Goal: Task Accomplishment & Management: Manage account settings

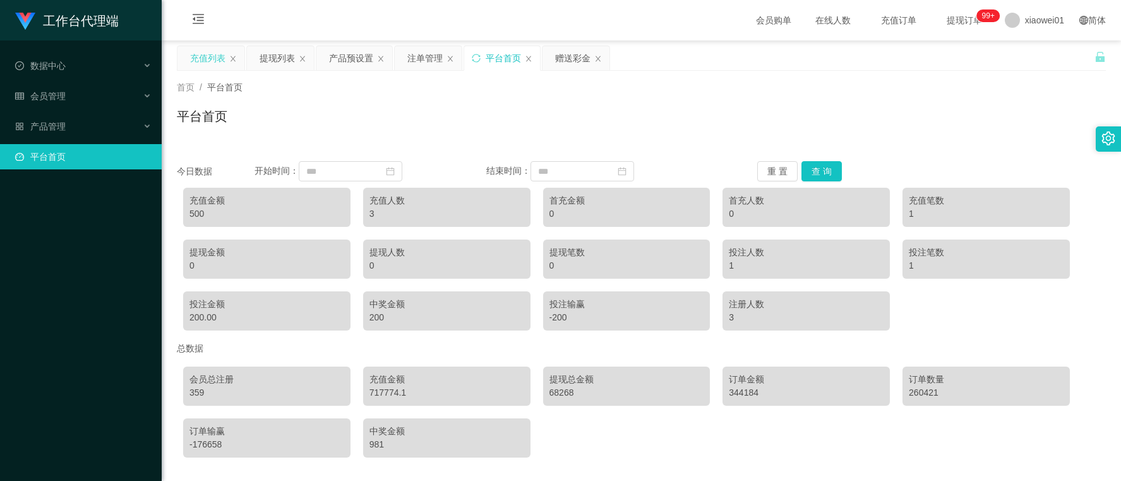
click at [193, 52] on div "充值列表" at bounding box center [207, 58] width 35 height 24
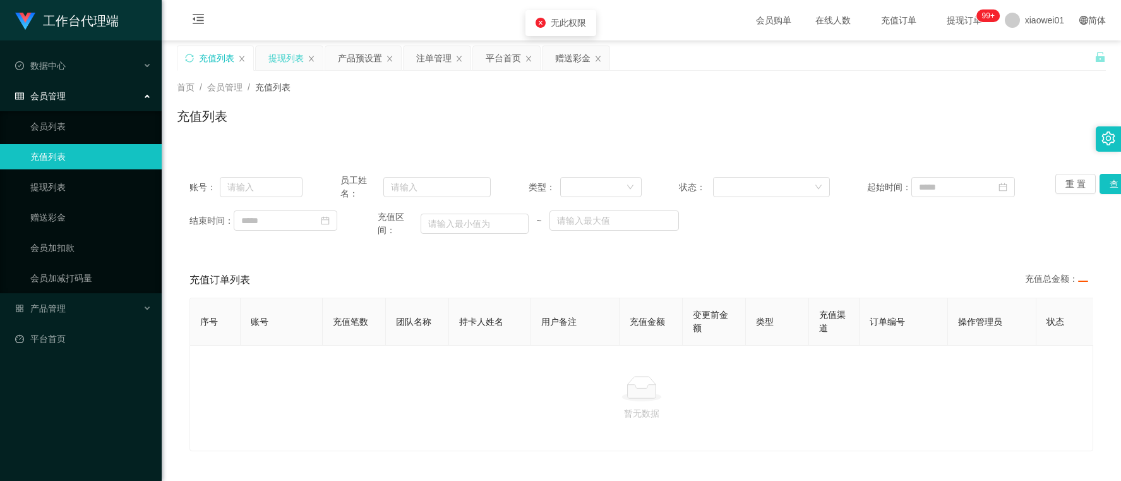
click at [294, 51] on div "提现列表" at bounding box center [285, 58] width 35 height 24
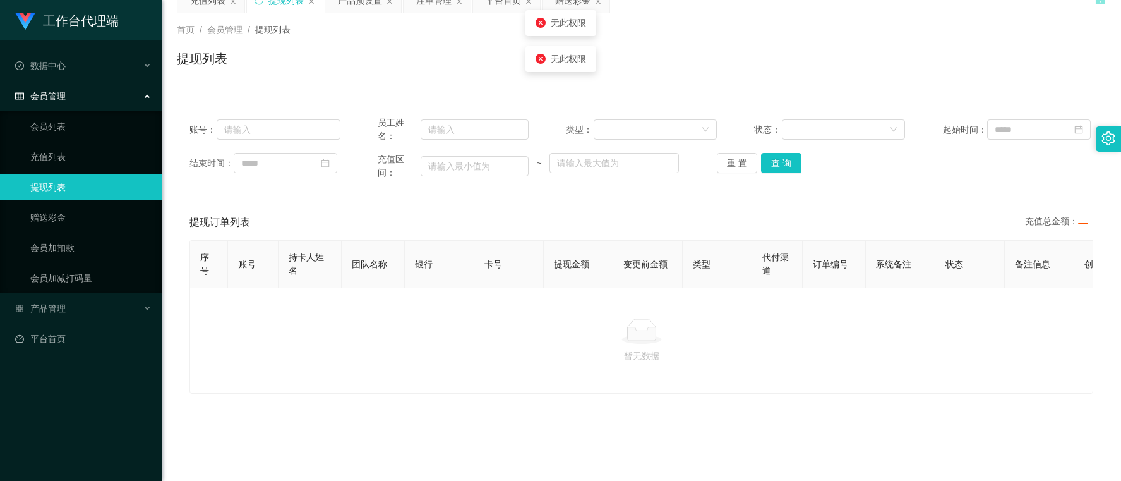
scroll to position [117, 0]
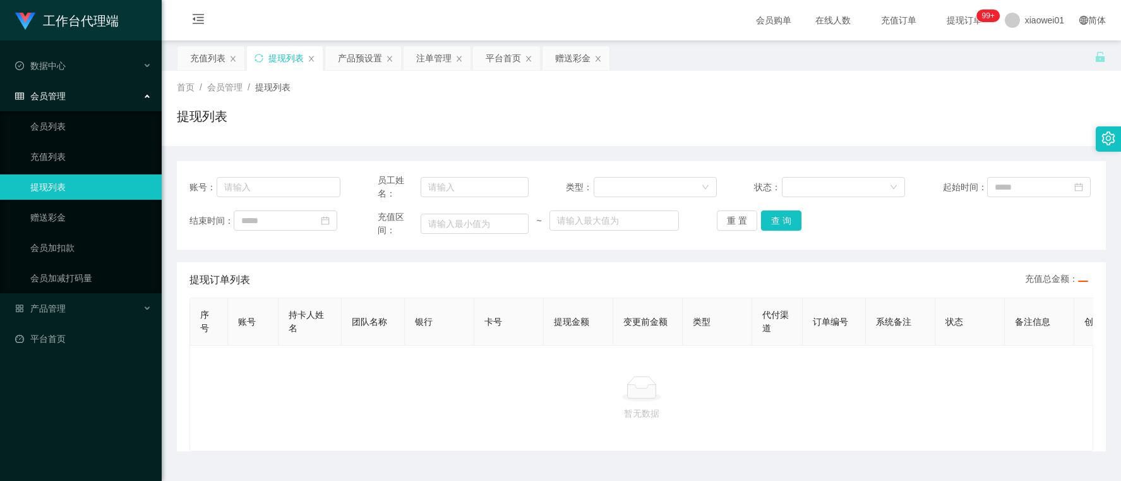
scroll to position [41, 0]
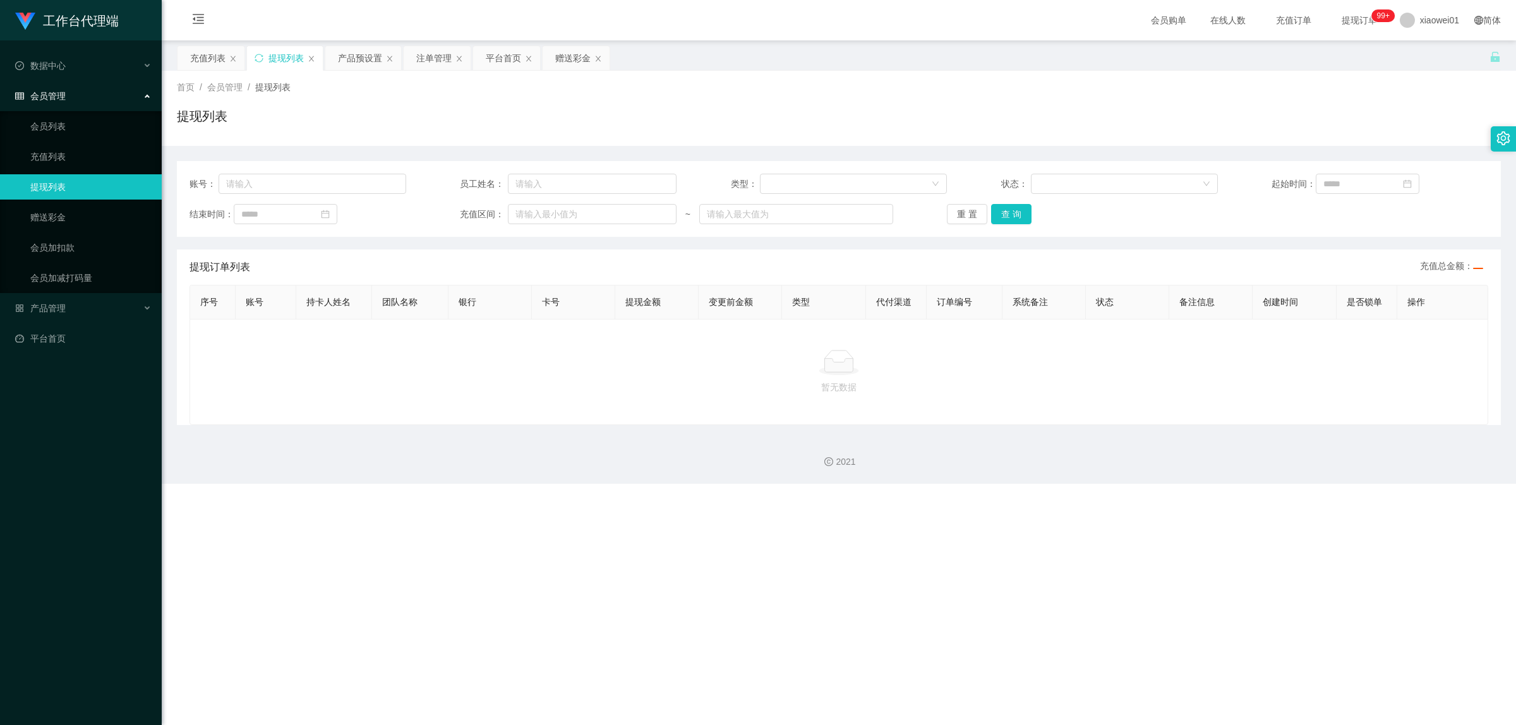
click at [725, 184] on div "账号： 员工姓名： 类型： 状态： 起始时间：" at bounding box center [838, 184] width 1299 height 20
click at [736, 131] on div "提现列表" at bounding box center [839, 121] width 1324 height 29
click at [281, 55] on div "提现列表" at bounding box center [285, 58] width 35 height 24
click at [311, 57] on icon "图标: close" at bounding box center [312, 59] width 8 height 8
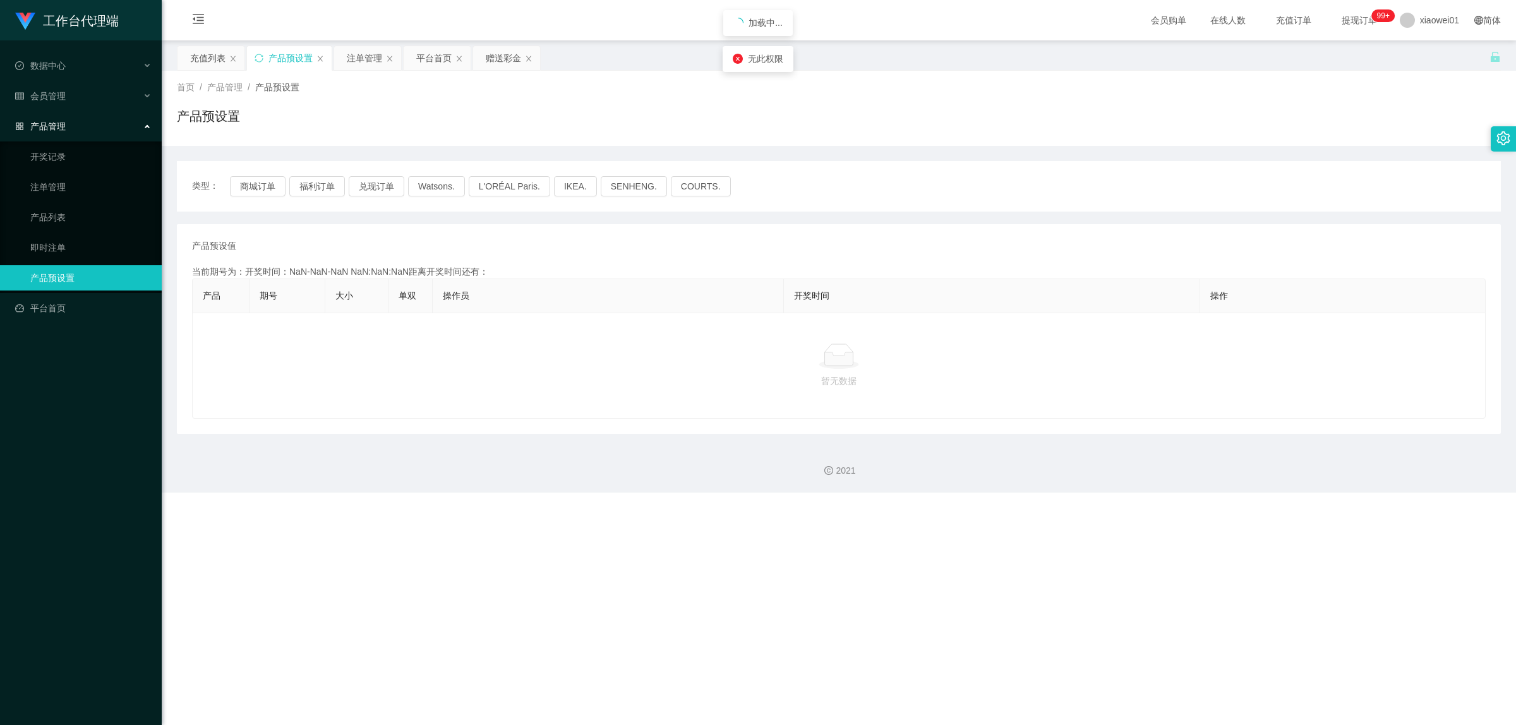
click at [70, 130] on div "产品管理" at bounding box center [81, 126] width 162 height 25
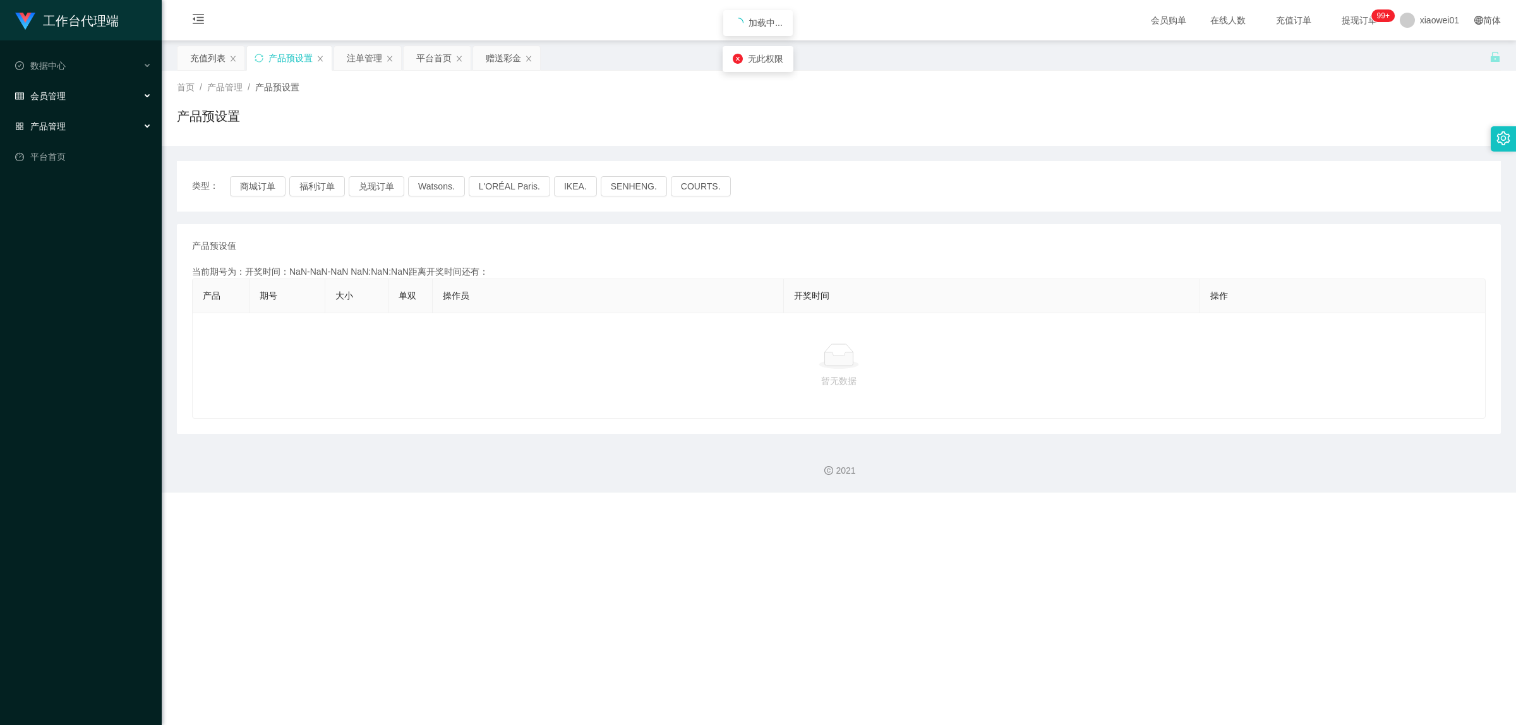
click at [63, 100] on span "会员管理" at bounding box center [40, 96] width 51 height 10
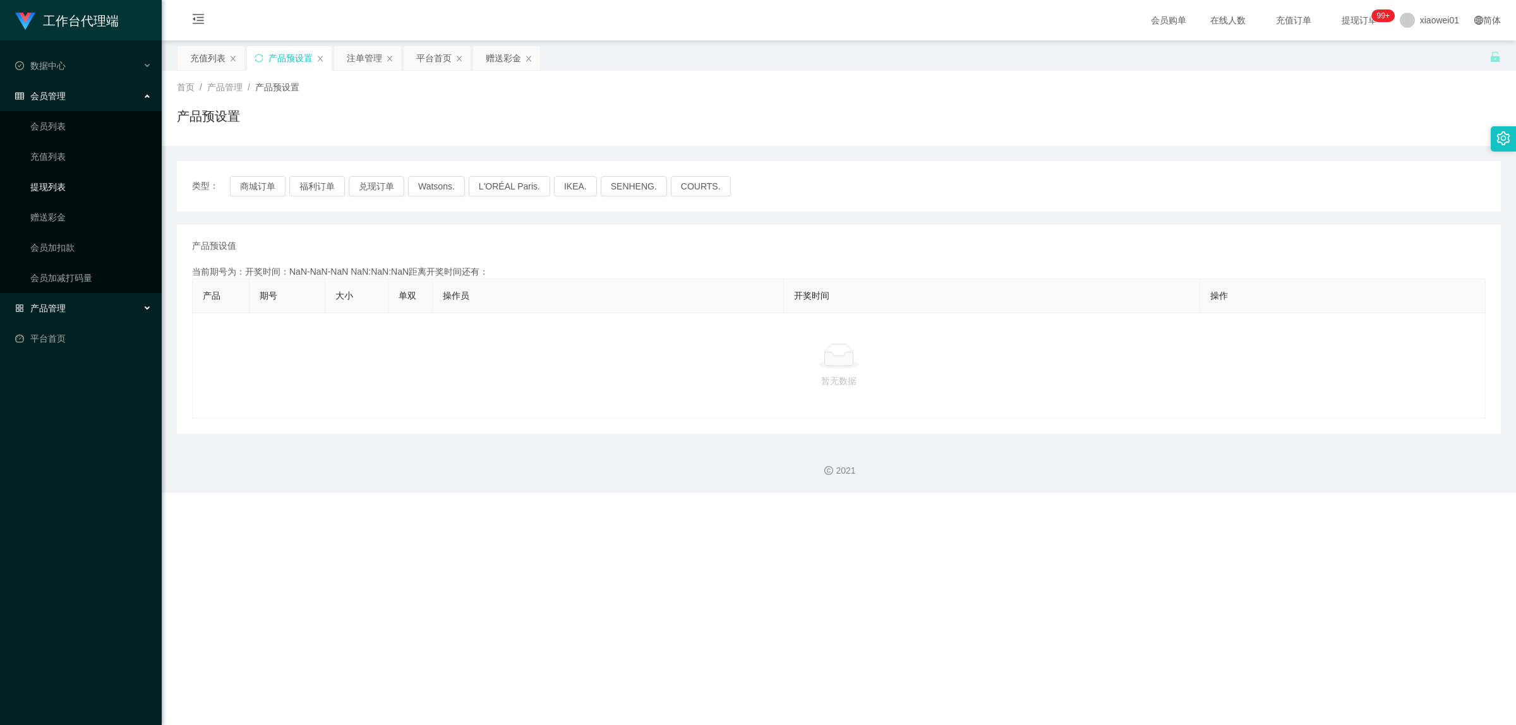
click at [59, 184] on link "提现列表" at bounding box center [90, 186] width 121 height 25
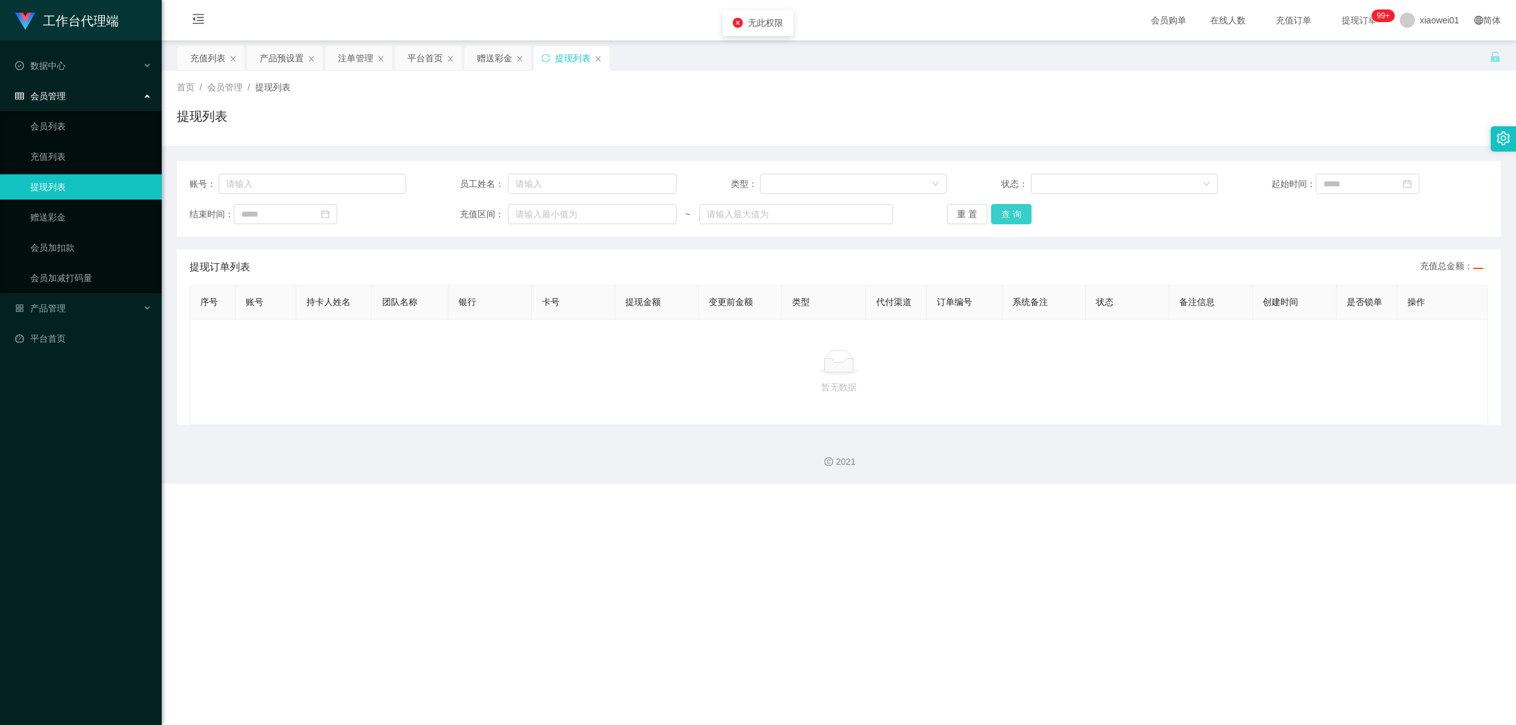
click at [991, 218] on button "查 询" at bounding box center [1011, 214] width 40 height 20
click at [1026, 225] on div "账号： 员工姓名： 类型： 状态： 起始时间： 结束时间： 充值区间： ~ 重 置 查 询" at bounding box center [839, 199] width 1324 height 76
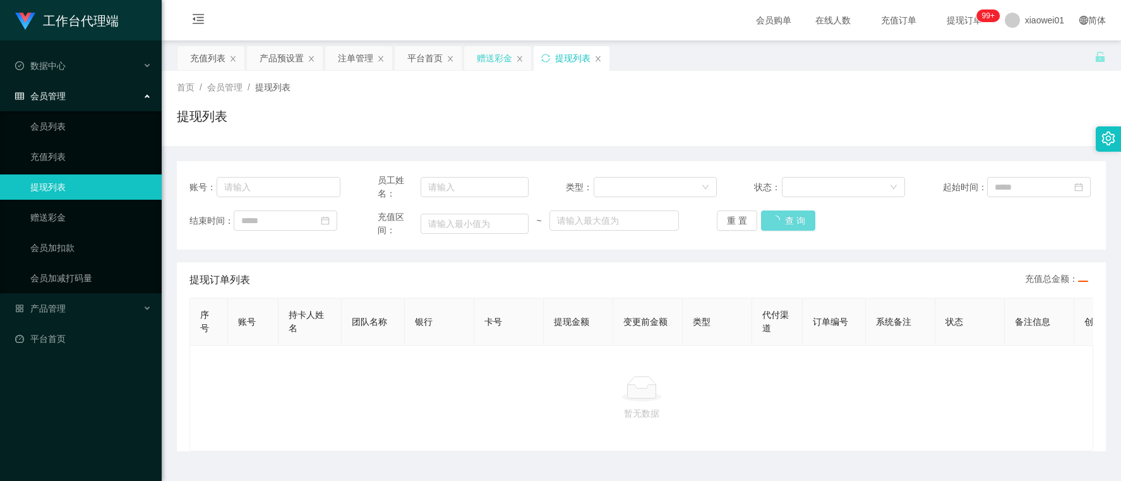
click at [479, 61] on div "赠送彩金" at bounding box center [494, 58] width 35 height 24
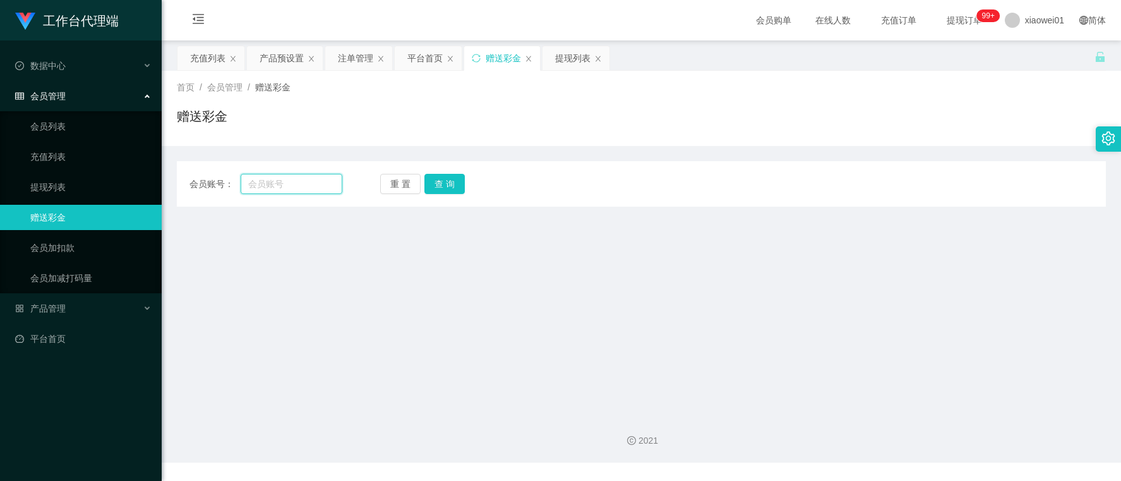
click at [297, 186] on input "text" at bounding box center [291, 184] width 101 height 20
paste input "Kevin939"
type input "Kevin939"
click at [446, 188] on button "查 询" at bounding box center [444, 184] width 40 height 20
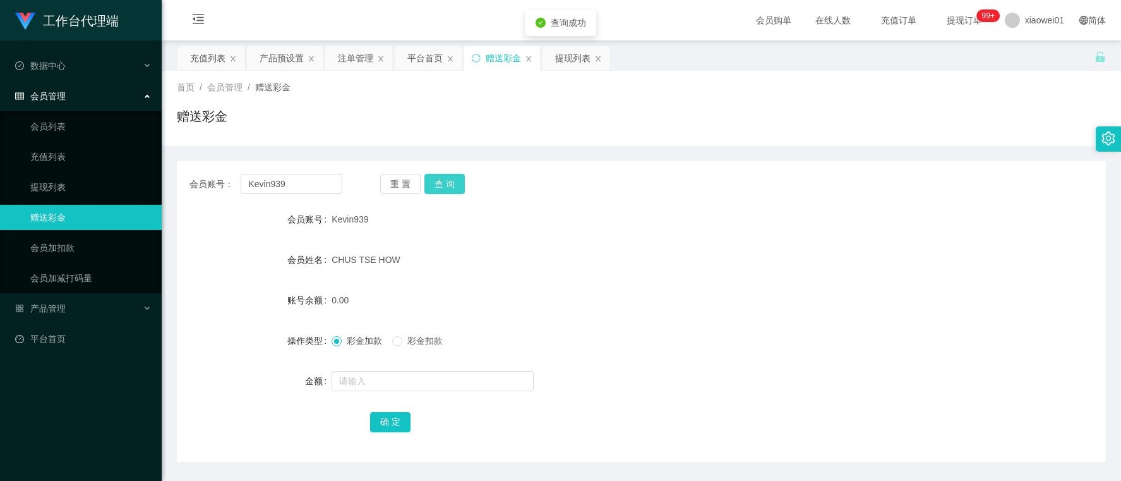
click at [453, 175] on button "查 询" at bounding box center [444, 184] width 40 height 20
click at [449, 175] on button "查 询" at bounding box center [444, 184] width 40 height 20
click at [455, 181] on button "查 询" at bounding box center [444, 184] width 40 height 20
click at [548, 49] on div "提现列表" at bounding box center [576, 58] width 67 height 24
click at [559, 55] on div "提现列表" at bounding box center [572, 58] width 35 height 24
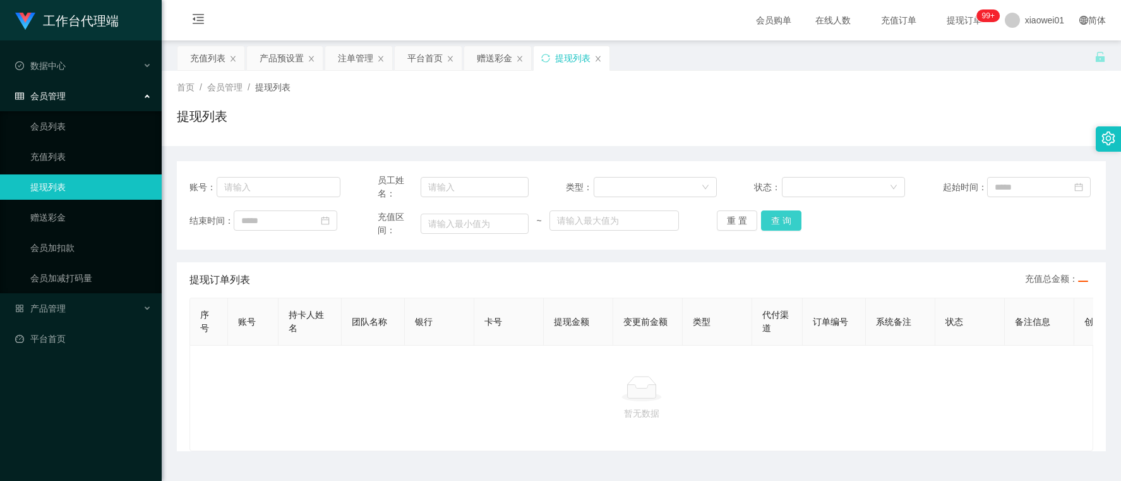
click at [777, 220] on button "查 询" at bounding box center [781, 220] width 40 height 20
click at [759, 89] on div "首页 / 会员管理 / 提现列表 /" at bounding box center [641, 87] width 929 height 13
click at [1025, 32] on span "xiaowei01" at bounding box center [1044, 20] width 39 height 40
click at [1021, 54] on span "退出登录" at bounding box center [1023, 56] width 35 height 10
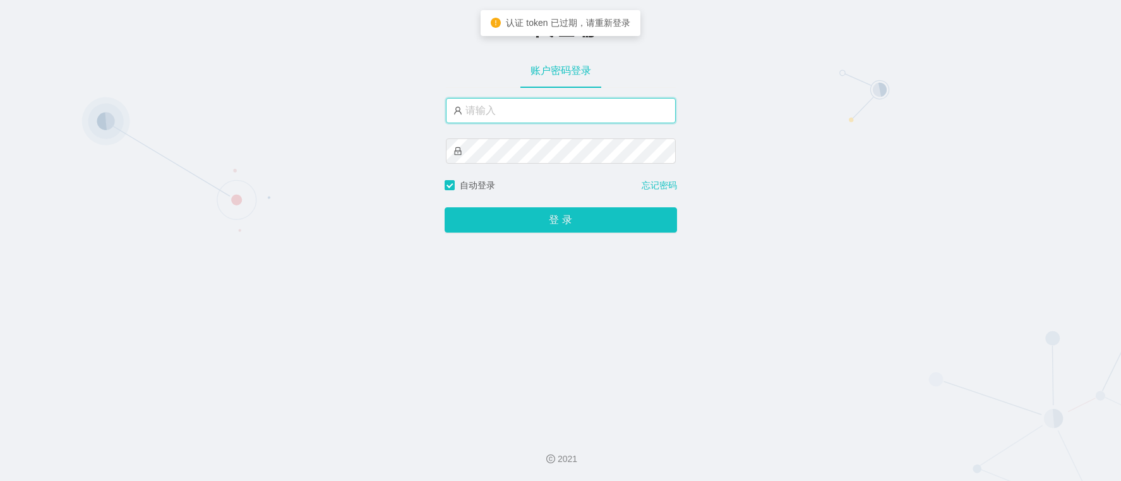
type input "xiaowei01"
click at [531, 207] on div "登 录" at bounding box center [561, 212] width 232 height 40
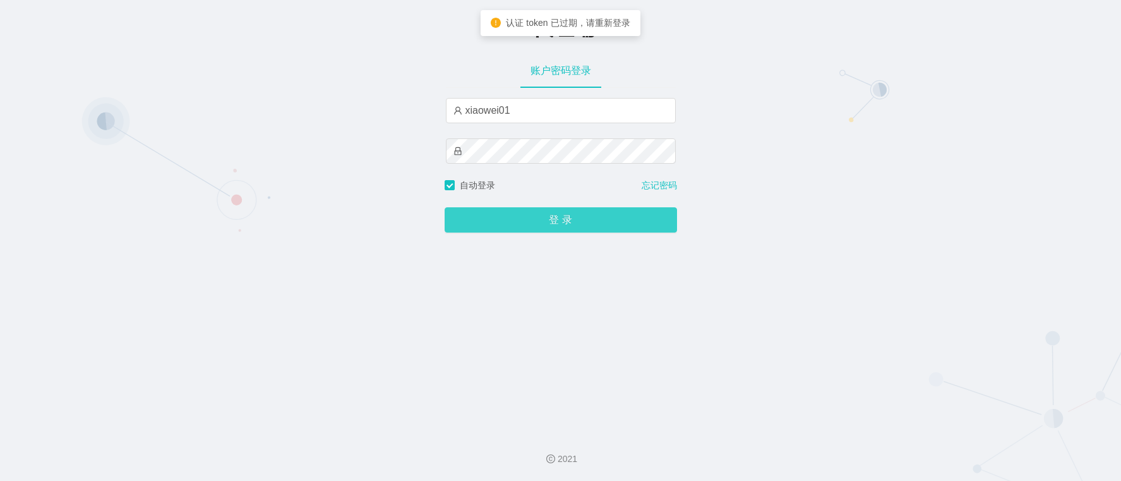
click at [542, 222] on button "登 录" at bounding box center [561, 219] width 232 height 25
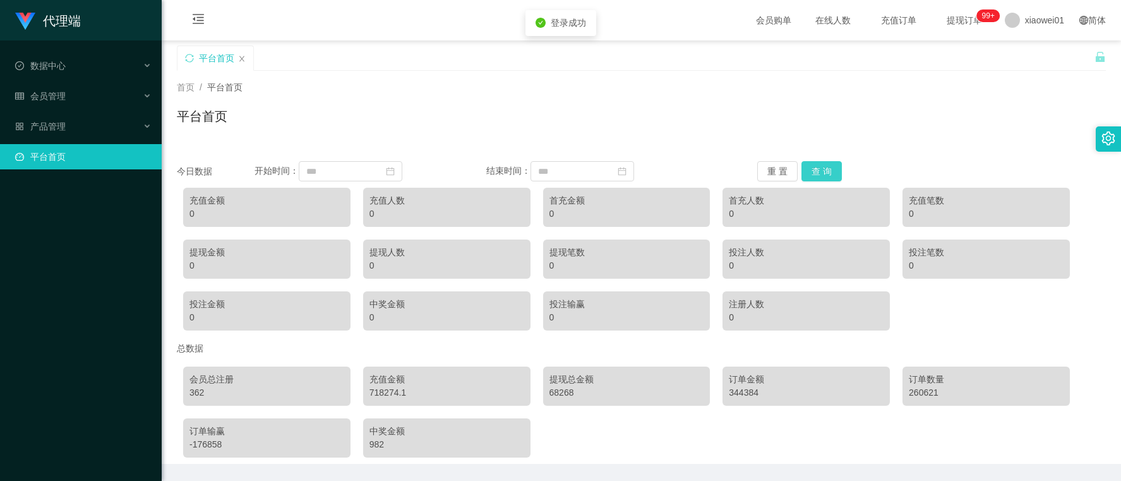
click at [819, 174] on button "查 询" at bounding box center [822, 171] width 40 height 20
click at [52, 100] on span "会员管理" at bounding box center [40, 96] width 51 height 10
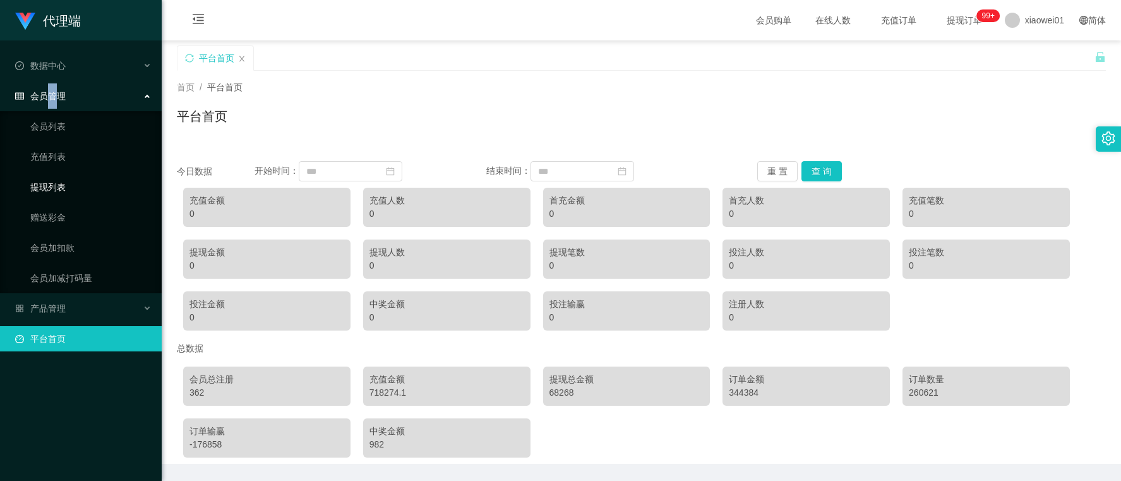
click at [67, 186] on link "提现列表" at bounding box center [90, 186] width 121 height 25
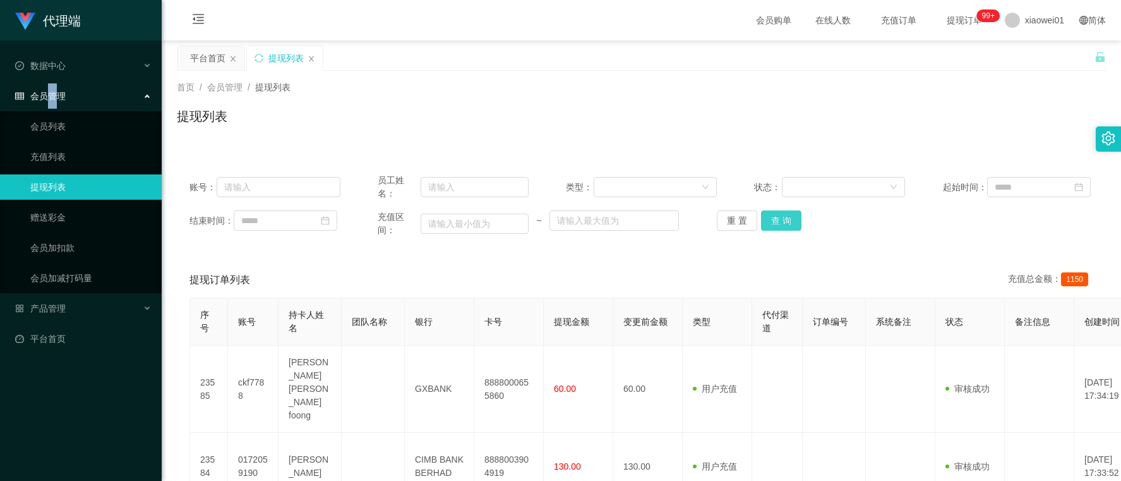
click at [796, 216] on button "查 询" at bounding box center [781, 220] width 40 height 20
click at [796, 216] on div "重 置 查 询" at bounding box center [792, 220] width 151 height 20
click at [796, 216] on button "查 询" at bounding box center [781, 220] width 40 height 20
click at [769, 215] on button "查 询" at bounding box center [781, 220] width 40 height 20
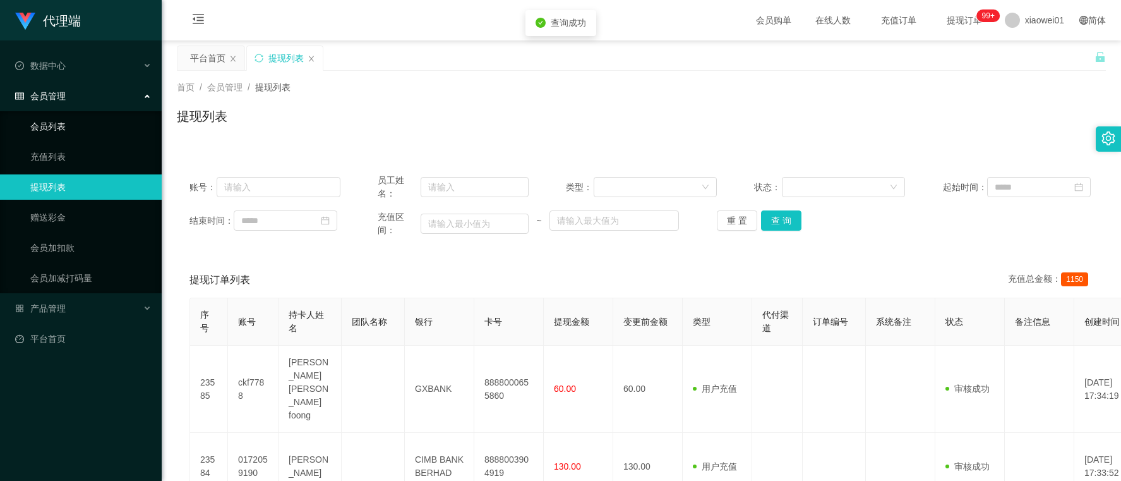
click at [73, 98] on div "会员管理" at bounding box center [81, 95] width 162 height 25
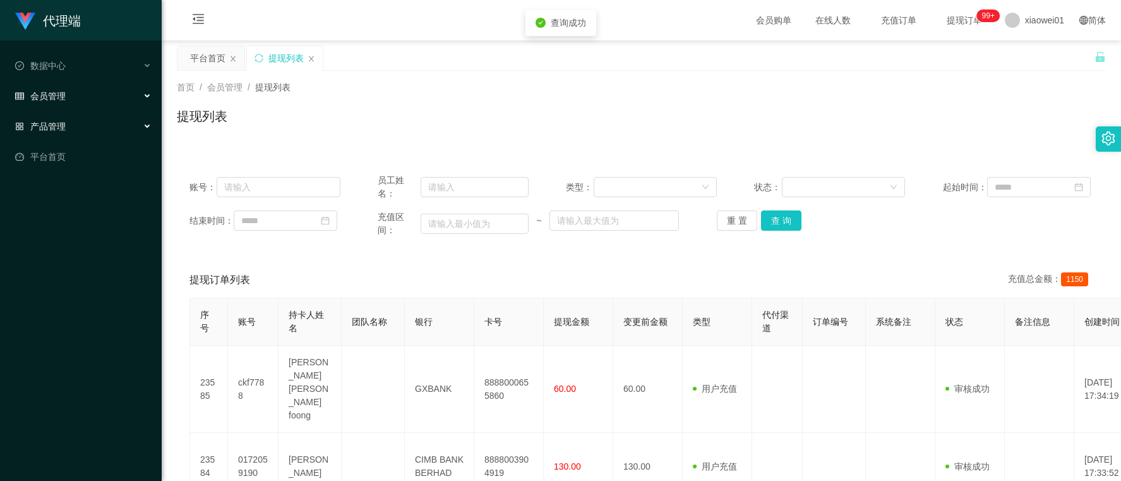
click at [74, 125] on div "产品管理" at bounding box center [81, 126] width 162 height 25
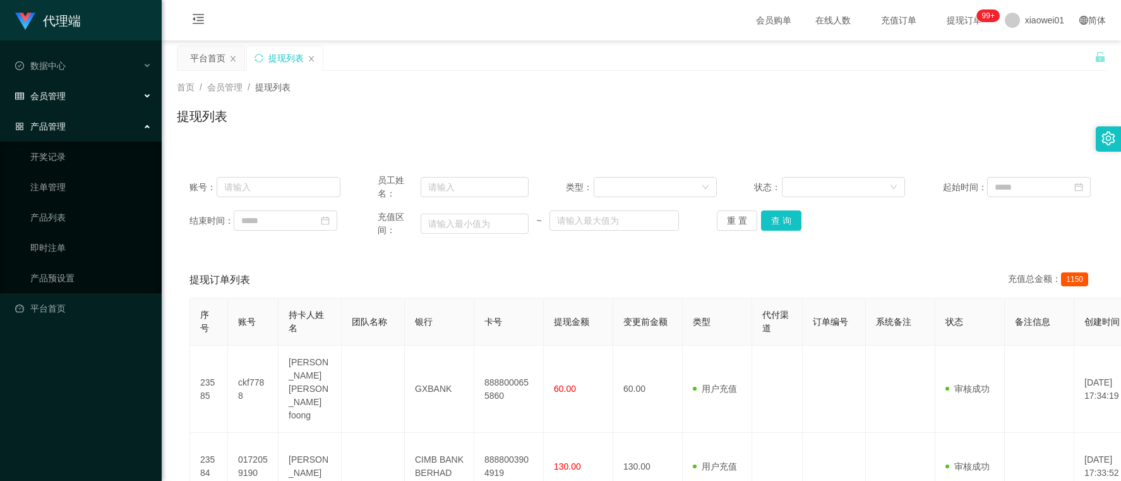
click at [65, 131] on div "产品管理" at bounding box center [81, 126] width 162 height 25
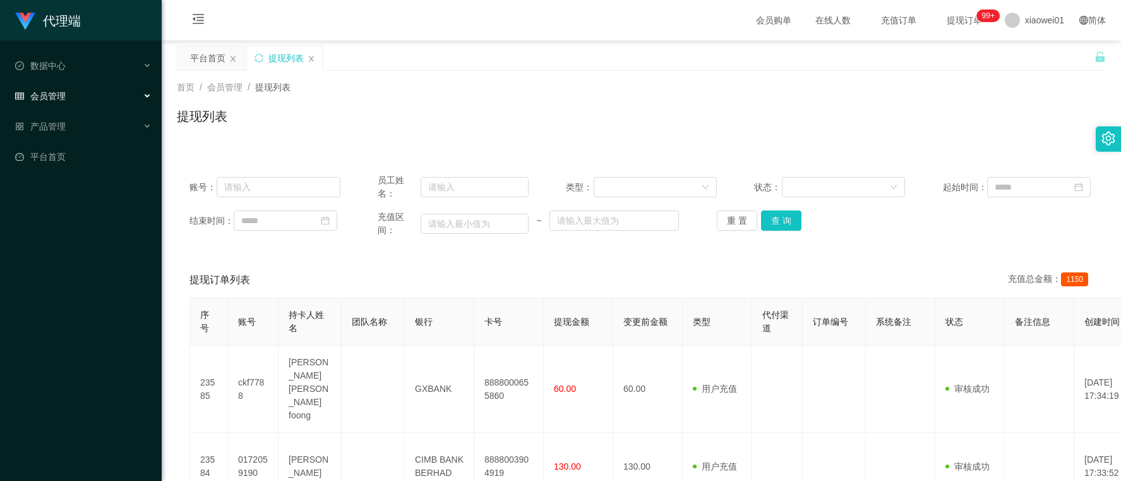
click at [73, 86] on div "会员管理" at bounding box center [81, 95] width 162 height 25
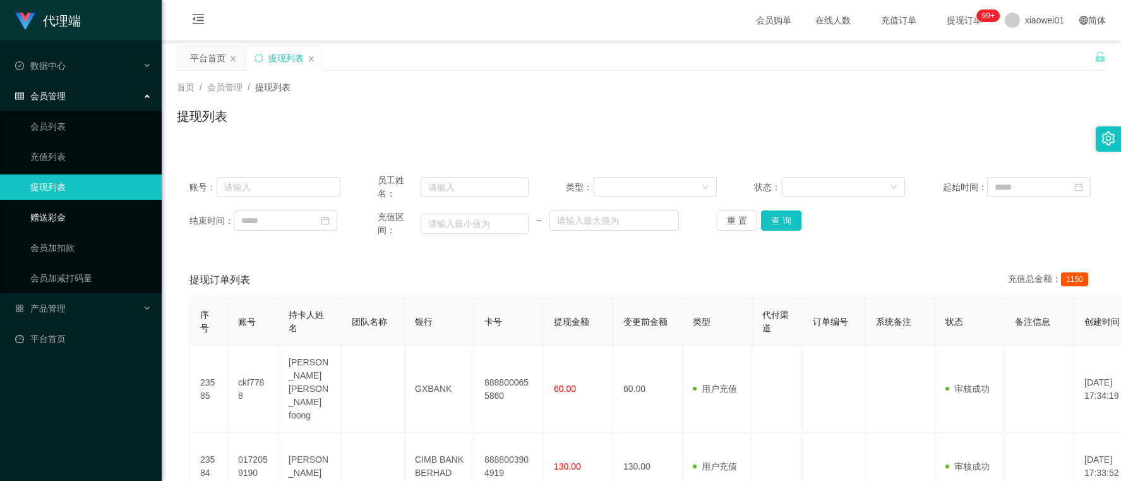
click at [96, 216] on link "赠送彩金" at bounding box center [90, 217] width 121 height 25
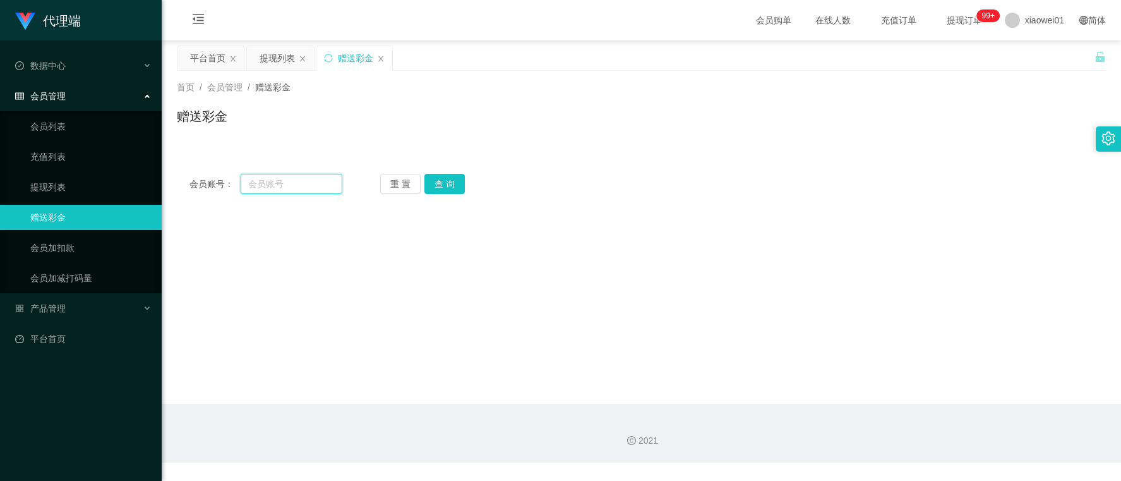
click at [292, 179] on input "text" at bounding box center [291, 184] width 101 height 20
paste input "Kevin939"
type input "Kevin939"
click at [452, 185] on button "查 询" at bounding box center [444, 184] width 40 height 20
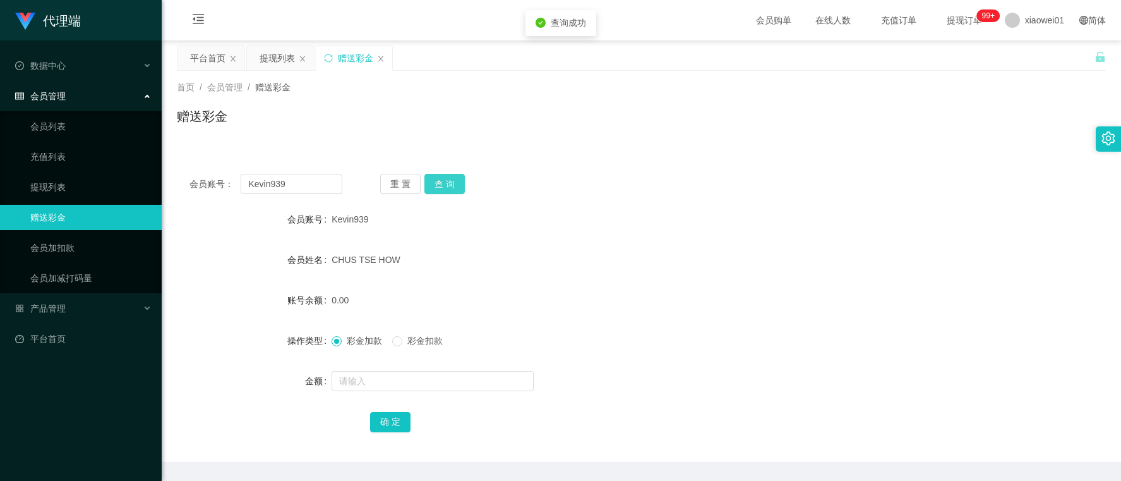
click at [455, 178] on button "查 询" at bounding box center [444, 184] width 40 height 20
click at [709, 196] on div "会员账号： Kevin939 重 置 查 询 会员账号 Kevin939 会员姓名 CHUS TSE HOW 账号余额 0.00 操作类型 彩金加款 彩金扣款…" at bounding box center [641, 311] width 929 height 301
drag, startPoint x: 325, startPoint y: 178, endPoint x: 197, endPoint y: 169, distance: 128.5
click at [2, 178] on section "代理端 数据中心 会员管理 会员列表 充值列表 提现列表 赠送彩金 会员加扣款 会员加减打码量 产品管理 开奖记录 注单管理 产品列表 即时注单 产品预设置 …" at bounding box center [560, 260] width 1121 height 520
click at [443, 178] on button "查 询" at bounding box center [444, 184] width 40 height 20
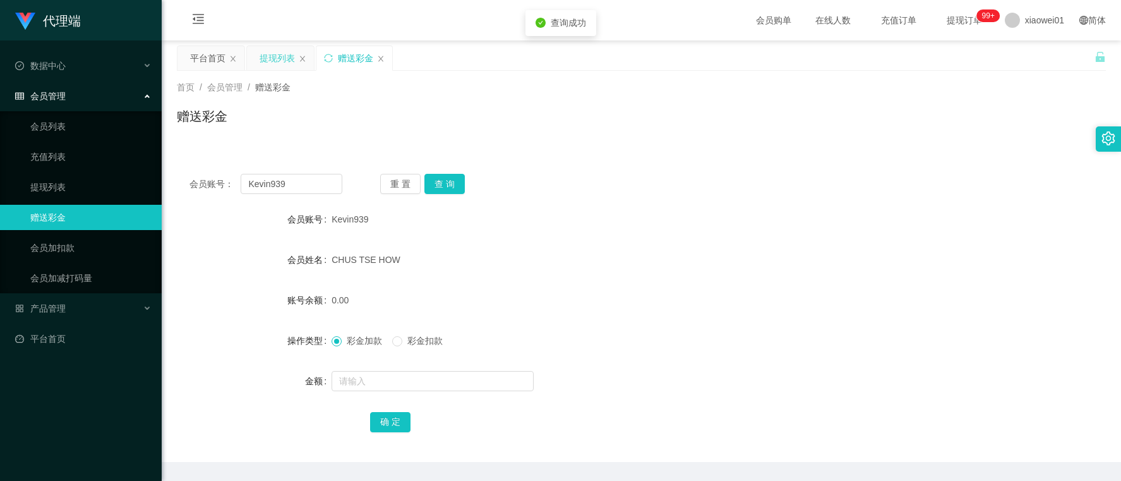
click at [269, 65] on div "提现列表" at bounding box center [277, 58] width 35 height 24
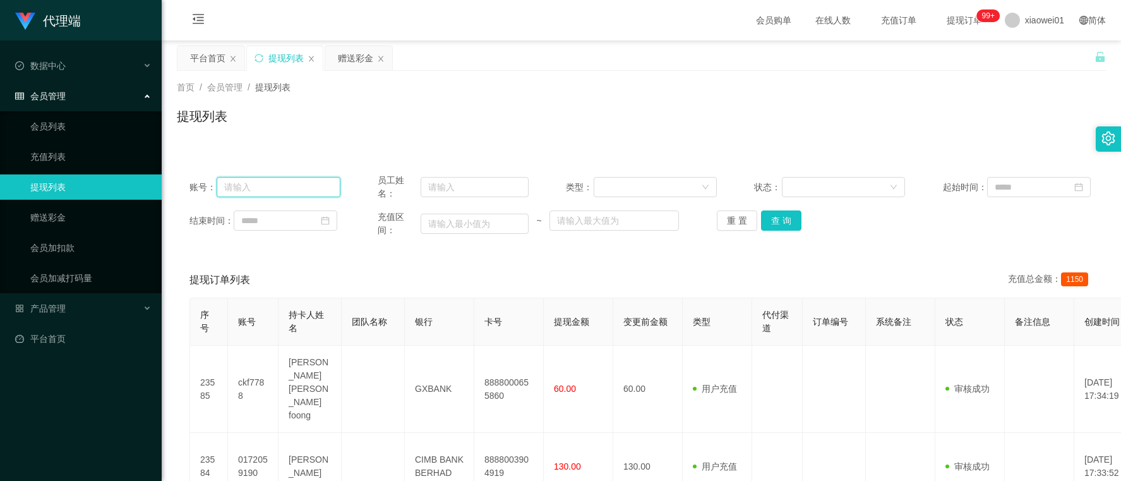
drag, startPoint x: 301, startPoint y: 185, endPoint x: 317, endPoint y: 187, distance: 15.9
click at [301, 185] on input "text" at bounding box center [278, 187] width 123 height 20
paste input "Kevin939"
type input "Kevin939"
click at [787, 221] on button "查 询" at bounding box center [781, 220] width 40 height 20
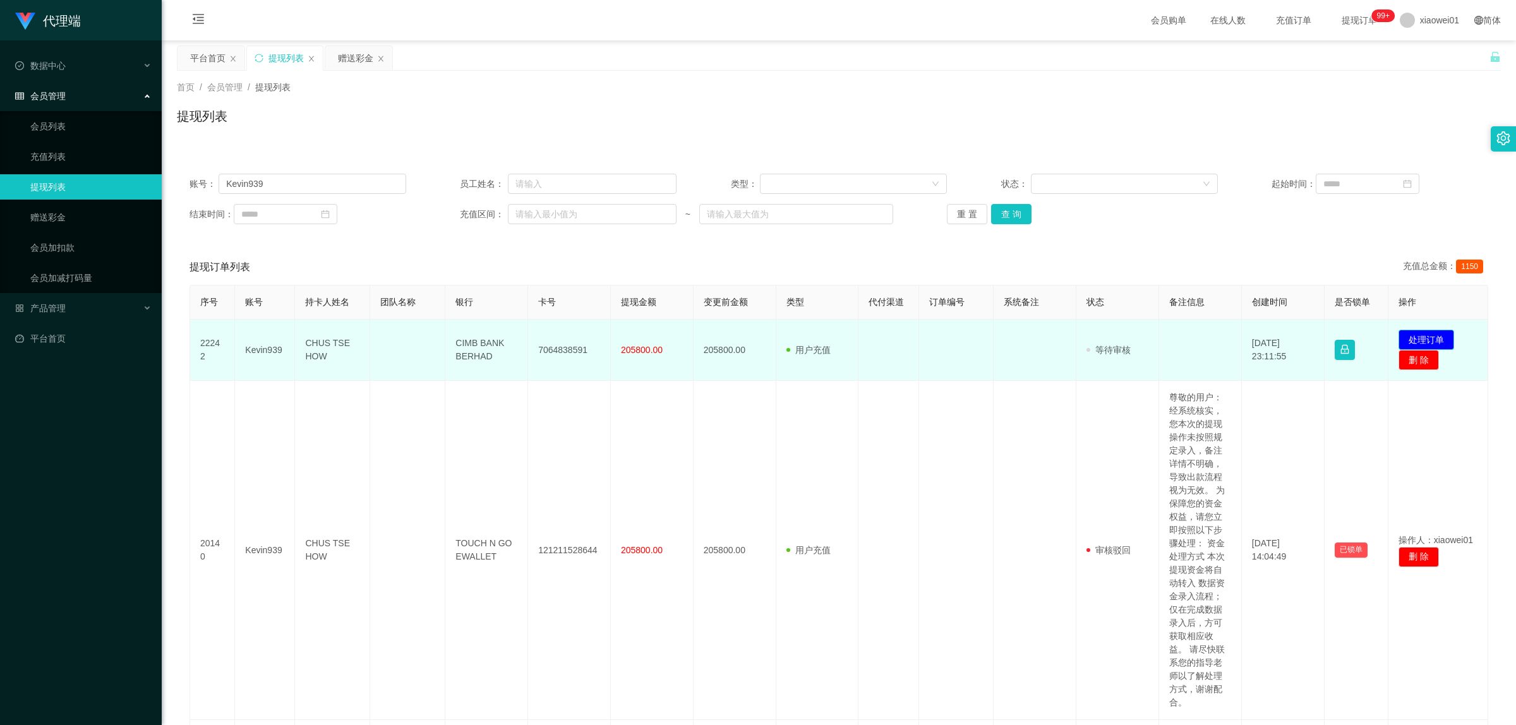
click at [1121, 334] on button "处理订单" at bounding box center [1427, 340] width 56 height 20
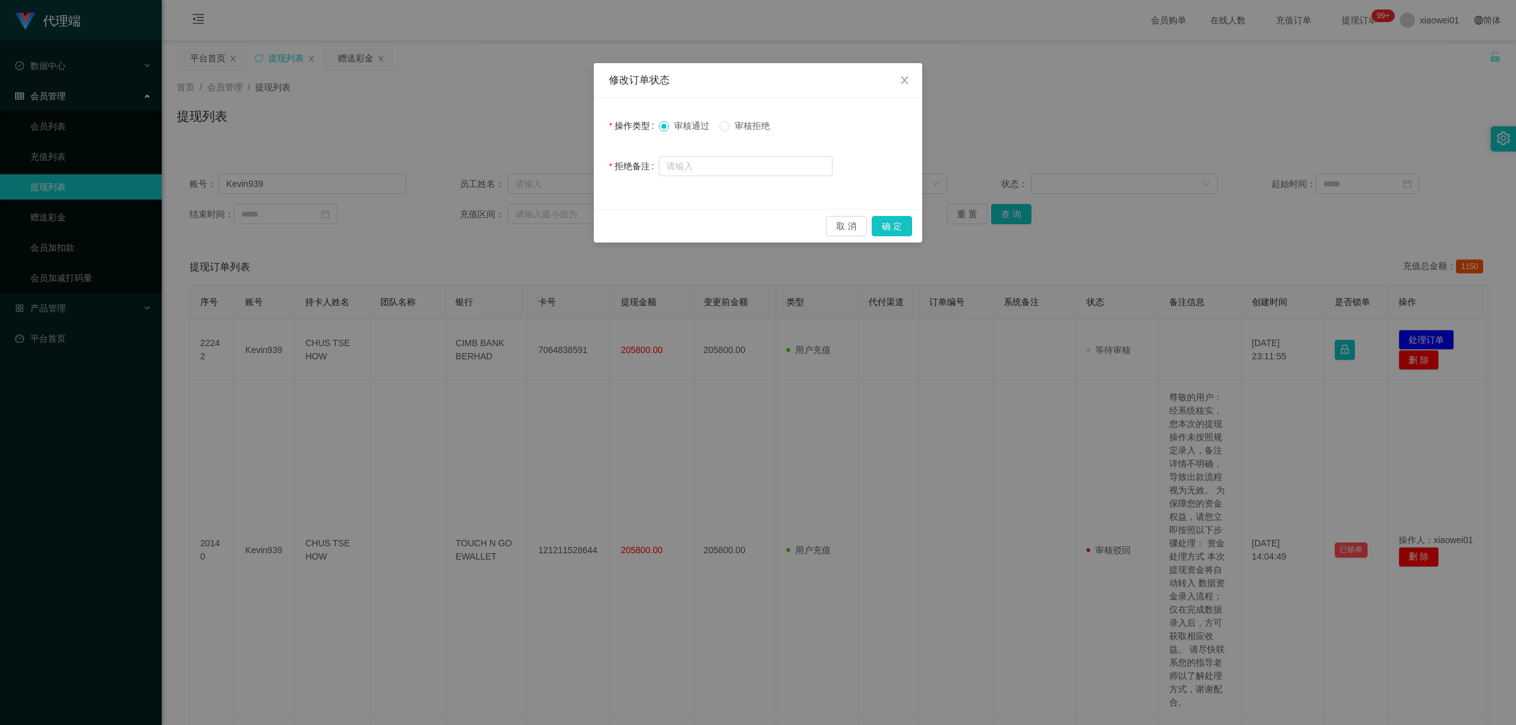
click at [737, 124] on span "审核拒绝" at bounding box center [752, 126] width 45 height 10
click at [898, 220] on button "确 定" at bounding box center [892, 226] width 40 height 20
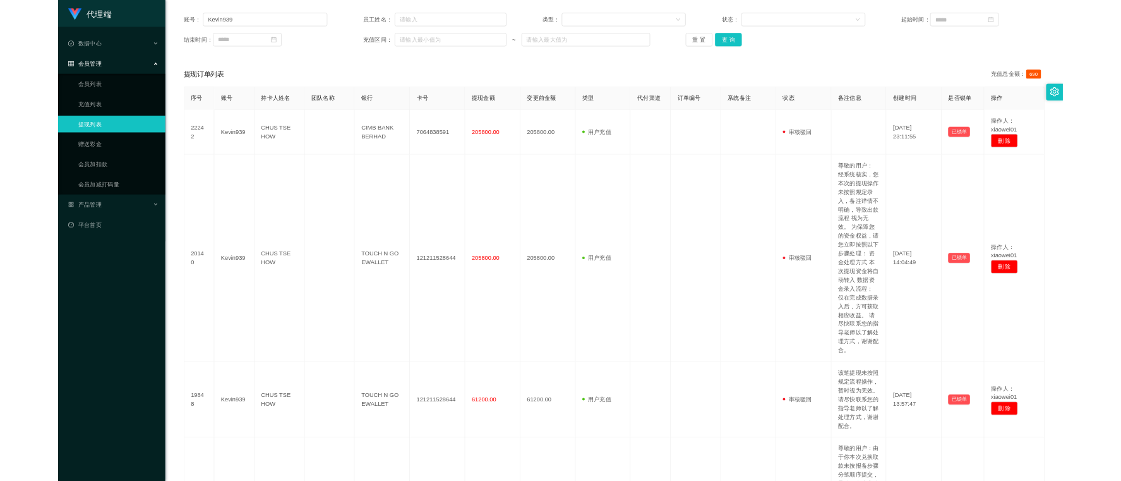
scroll to position [59, 0]
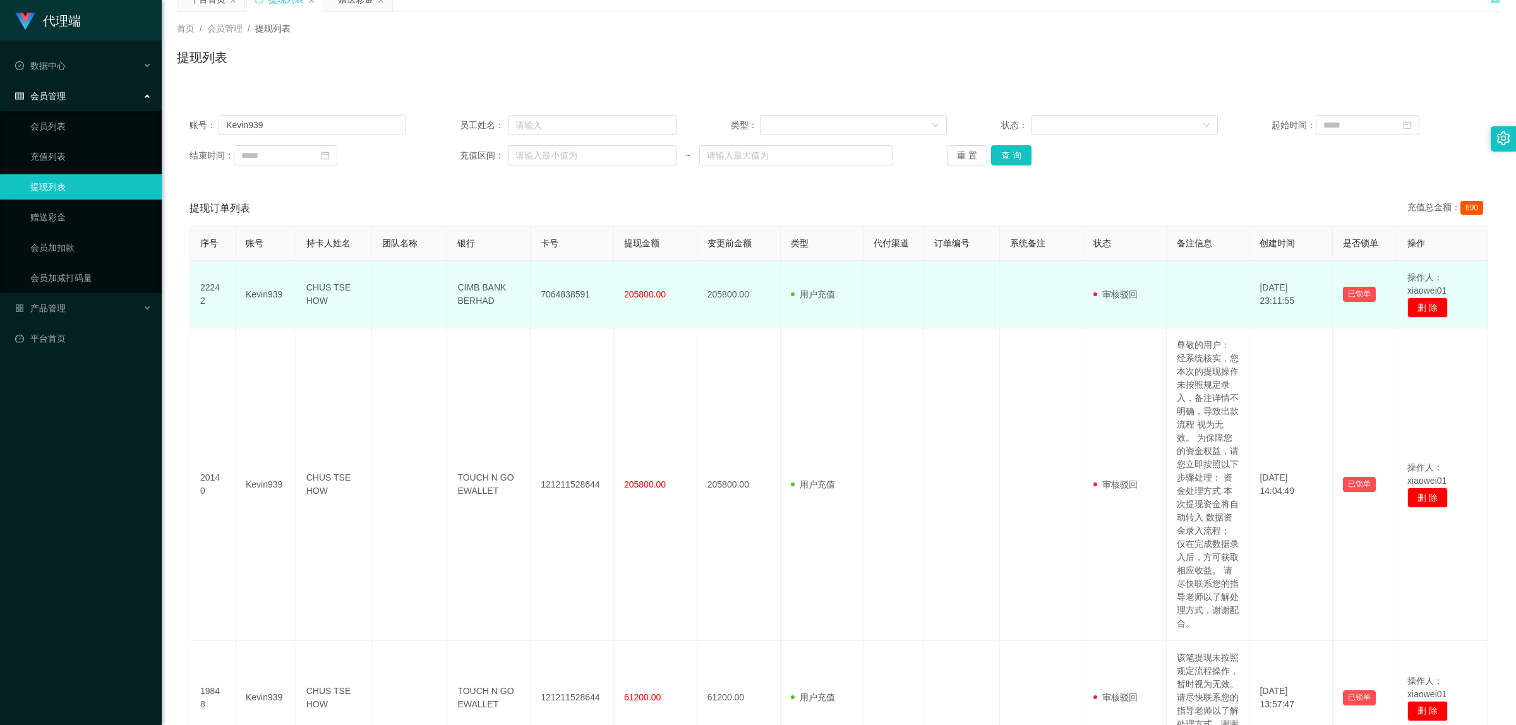
click at [629, 299] on span "205800.00" at bounding box center [645, 294] width 42 height 10
click at [632, 294] on span "205800.00" at bounding box center [645, 294] width 42 height 10
click at [636, 292] on span "205800.00" at bounding box center [645, 294] width 42 height 10
